Goal: Task Accomplishment & Management: Manage account settings

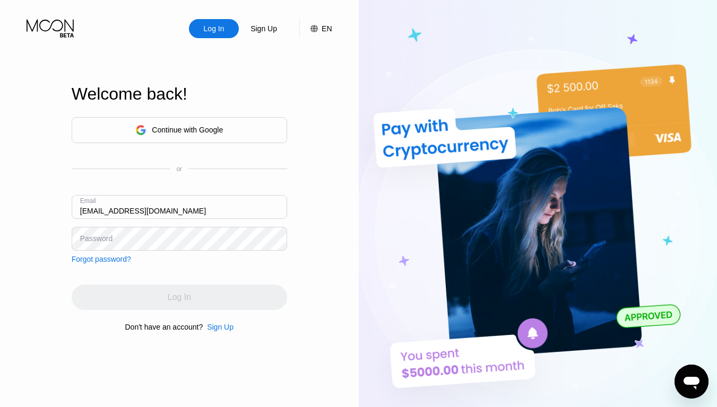
type input "[EMAIL_ADDRESS][DOMAIN_NAME]"
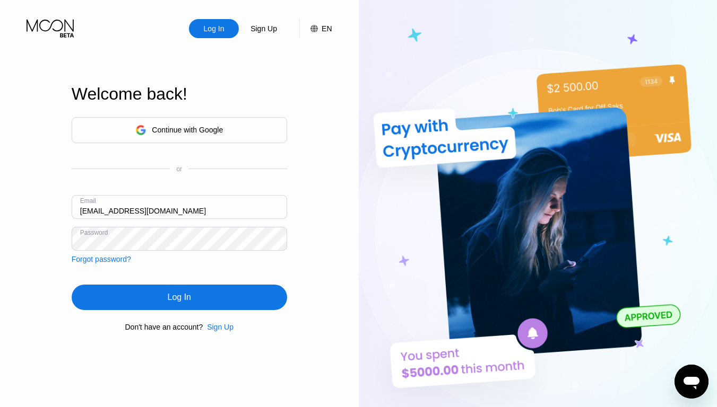
click at [179, 299] on div "Log In" at bounding box center [179, 297] width 23 height 11
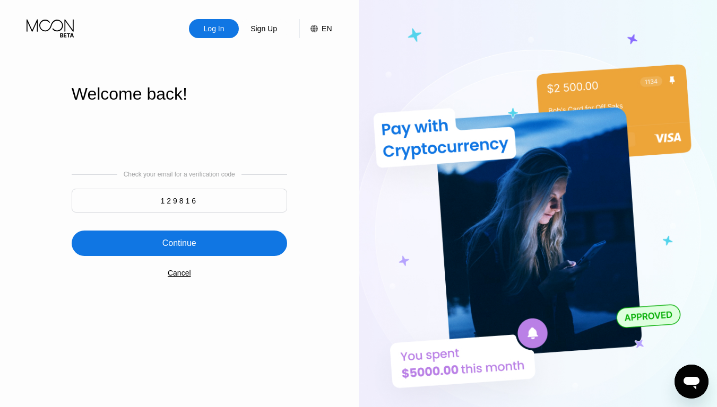
type input "129816"
click at [179, 245] on div "Continue" at bounding box center [179, 243] width 34 height 11
